Goal: Information Seeking & Learning: Learn about a topic

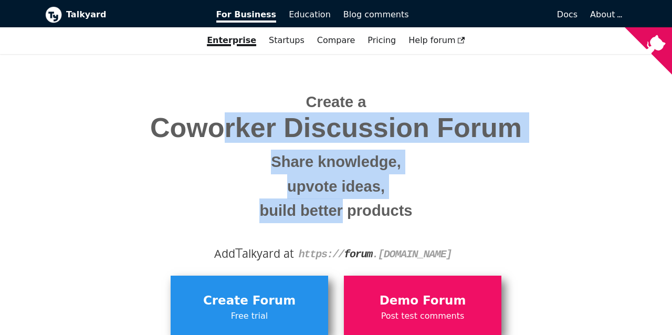
drag, startPoint x: 221, startPoint y: 130, endPoint x: 341, endPoint y: 208, distance: 143.9
click at [341, 207] on span "Create a Coworker Discussion Forum Share knowledge, upvote ideas, build better …" at bounding box center [336, 152] width 566 height 141
click at [341, 208] on small "build better products" at bounding box center [336, 211] width 566 height 25
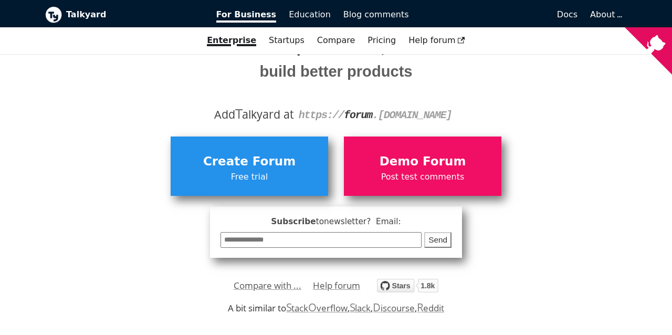
scroll to position [189, 0]
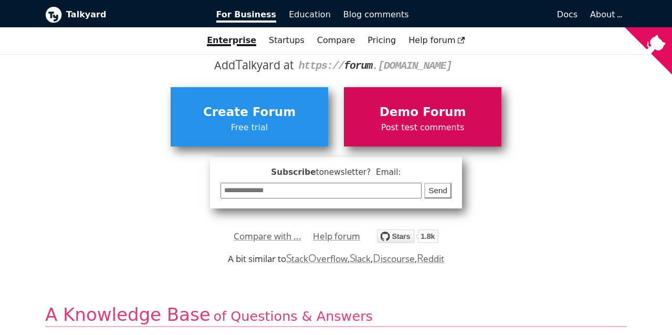
click at [398, 130] on span "Post test comments" at bounding box center [422, 128] width 147 height 14
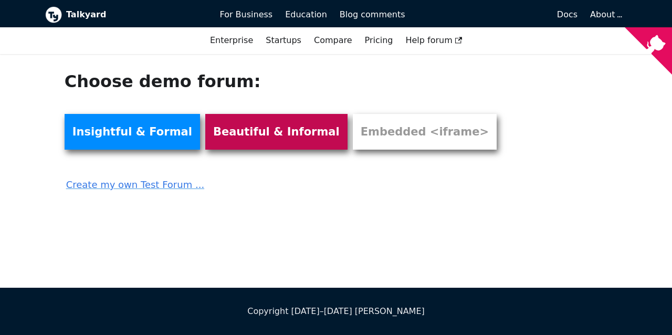
click at [224, 138] on link "Beautiful & Informal" at bounding box center [276, 132] width 142 height 36
